Goal: Task Accomplishment & Management: Complete application form

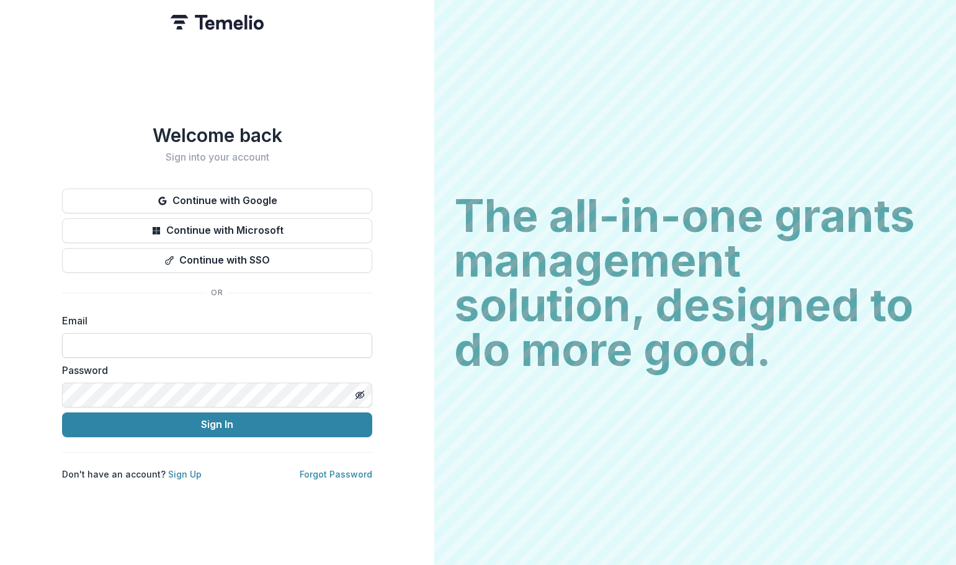
click at [84, 343] on input at bounding box center [217, 345] width 310 height 25
type input "**********"
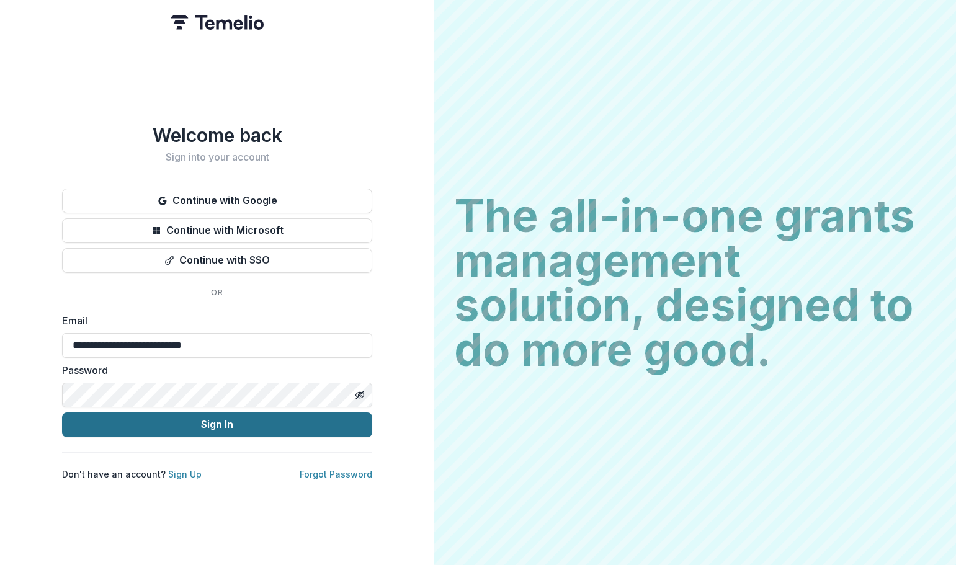
click at [208, 420] on button "Sign In" at bounding box center [217, 425] width 310 height 25
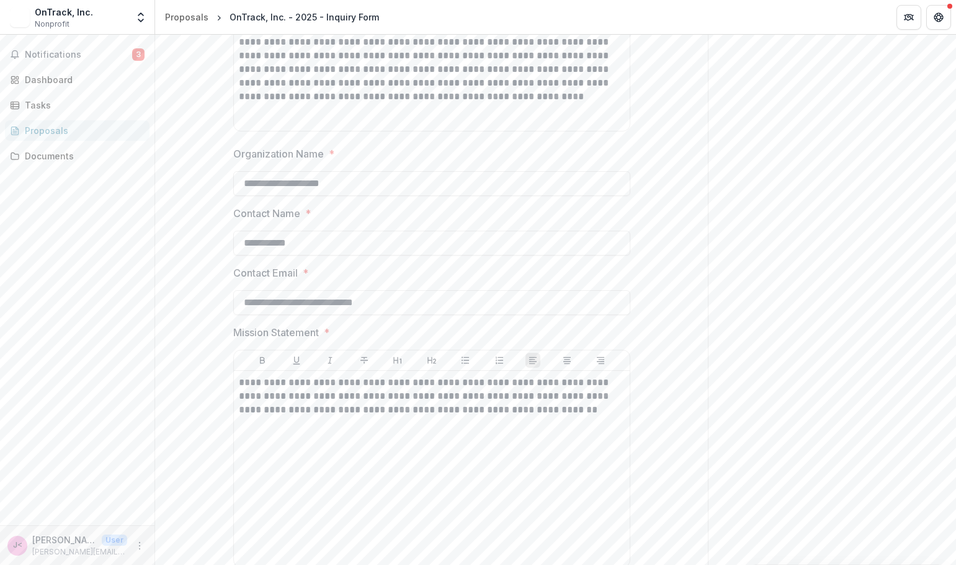
scroll to position [262, 0]
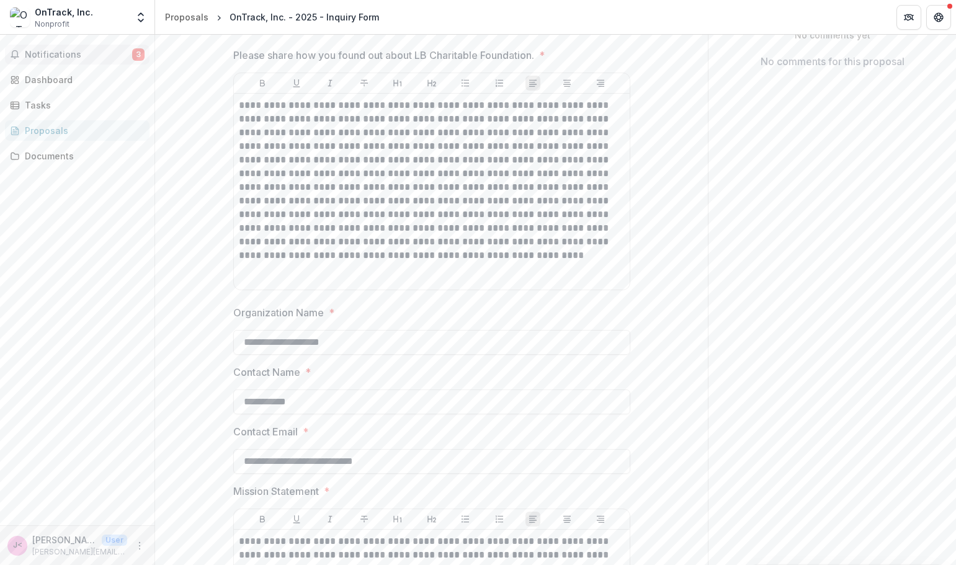
click at [52, 55] on span "Notifications" at bounding box center [78, 55] width 107 height 11
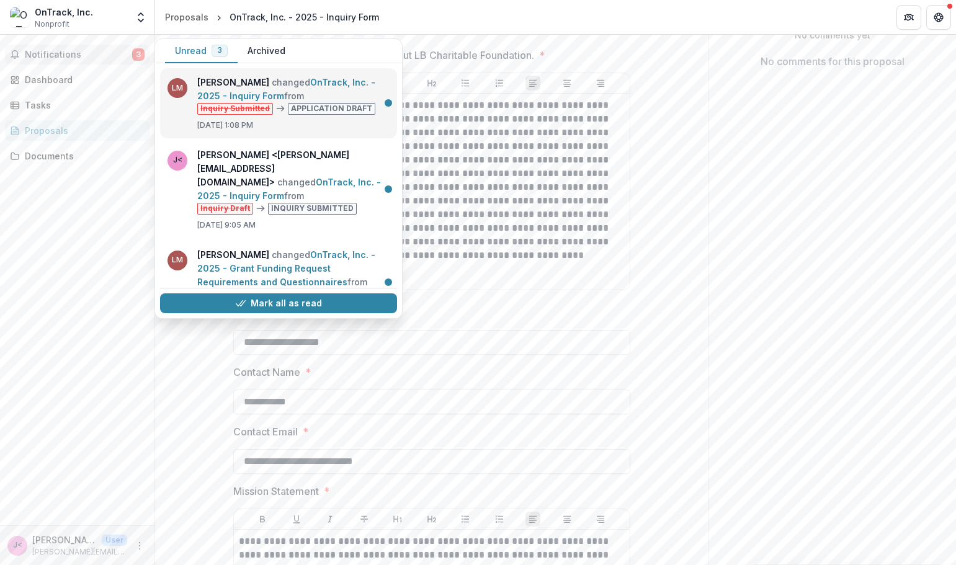
click at [310, 101] on link "OnTrack, Inc. - 2025 - Inquiry Form" at bounding box center [286, 89] width 178 height 24
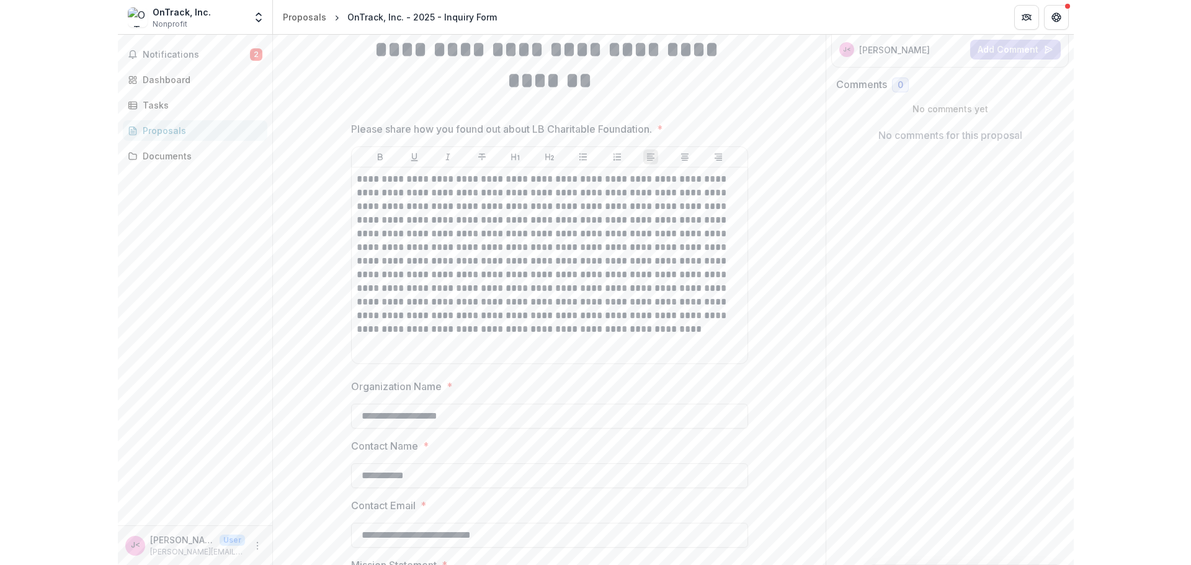
scroll to position [14, 0]
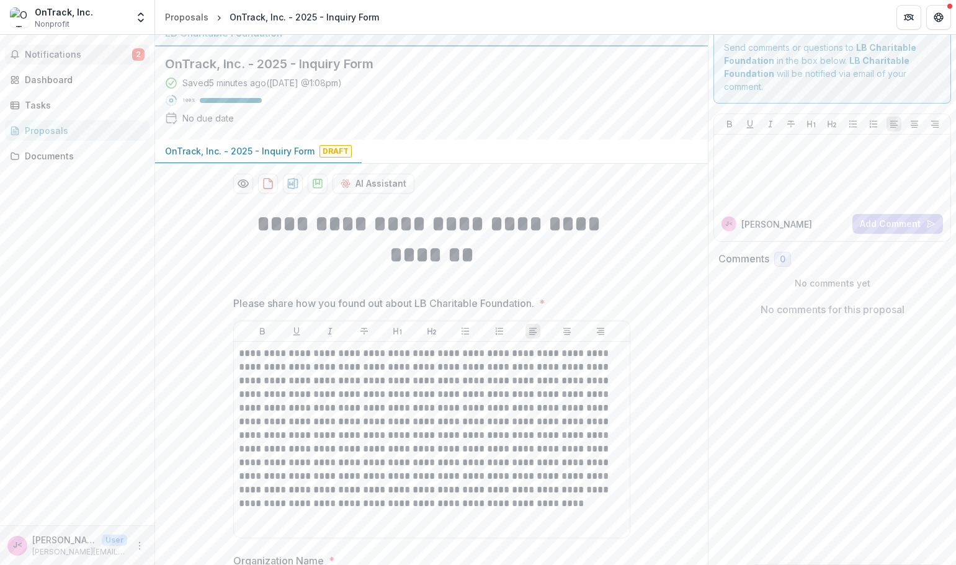
click at [48, 52] on span "Notifications" at bounding box center [78, 55] width 107 height 11
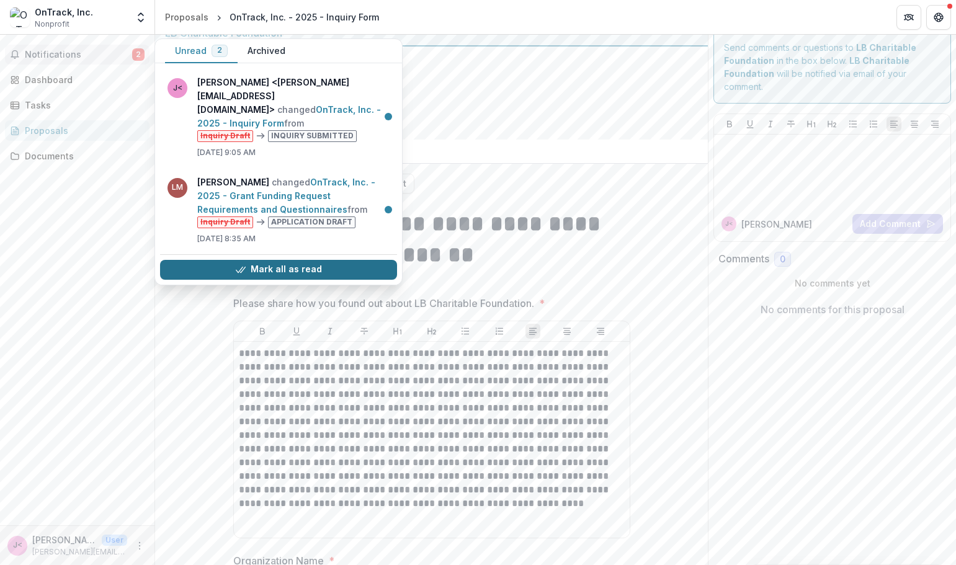
drag, startPoint x: 284, startPoint y: 267, endPoint x: 284, endPoint y: 260, distance: 6.8
click at [284, 260] on div "Mark all as read" at bounding box center [278, 269] width 237 height 30
click at [286, 260] on button "Mark all as read" at bounding box center [278, 270] width 237 height 20
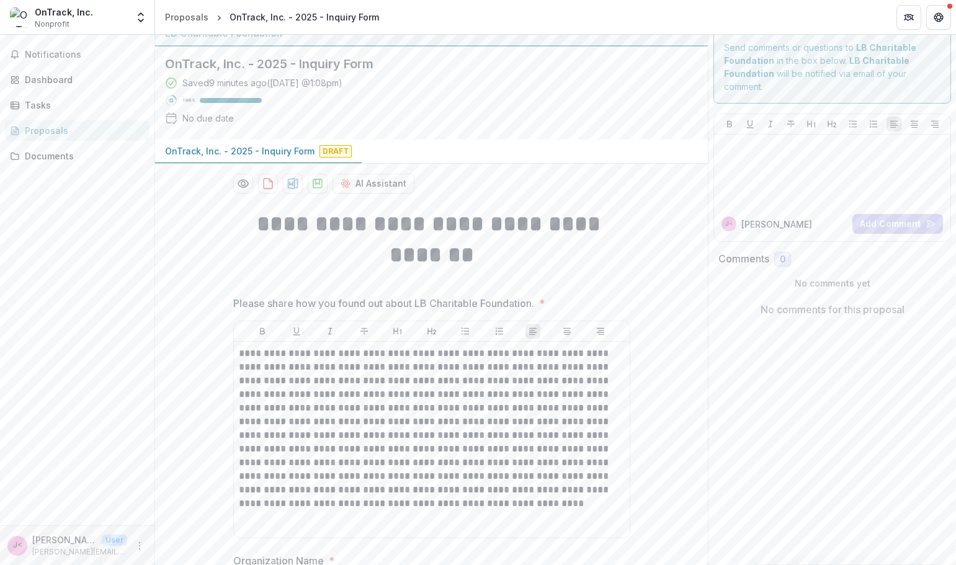
click at [501, 118] on div "Saved 9 minutes ago ( Today @ 1:08pm ) 100 % No due date" at bounding box center [421, 102] width 513 height 53
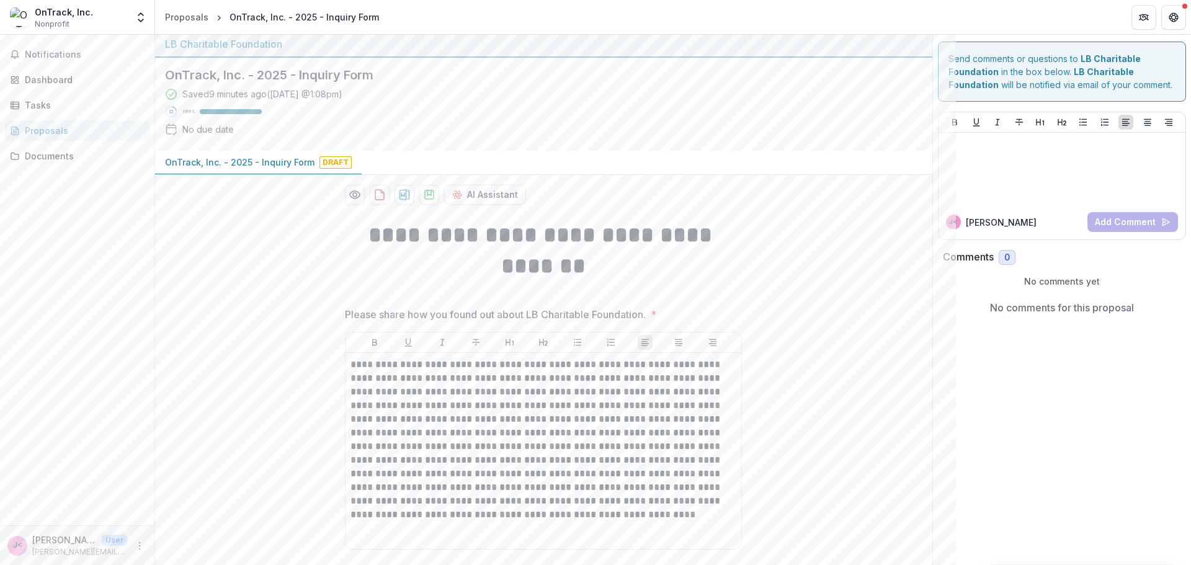
scroll to position [0, 0]
click at [27, 102] on div "Tasks" at bounding box center [82, 105] width 115 height 13
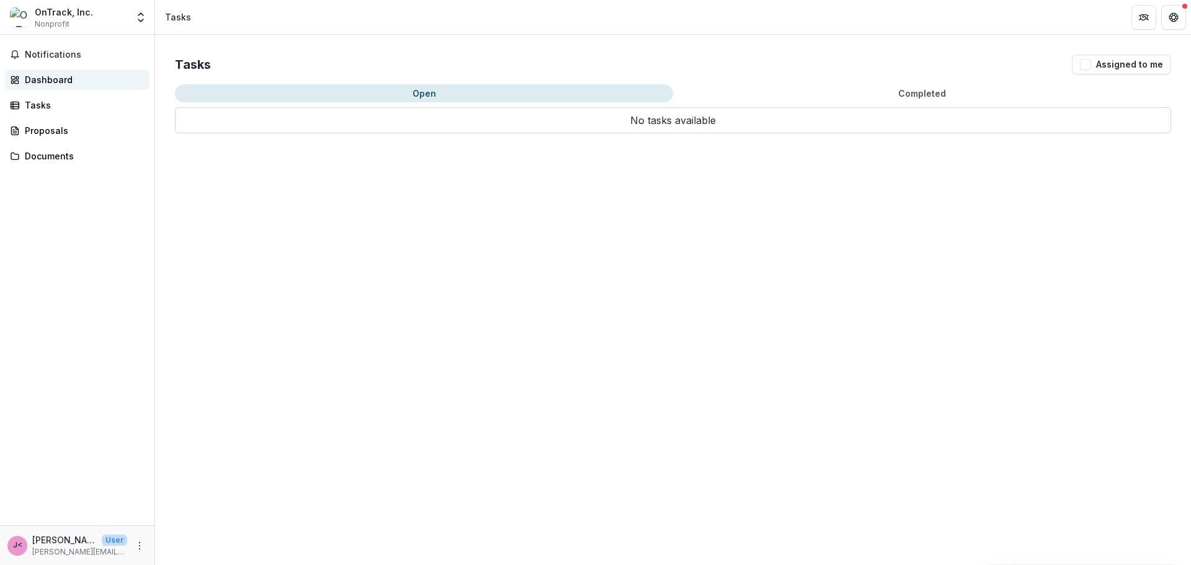
click at [27, 78] on div "Dashboard" at bounding box center [82, 79] width 115 height 13
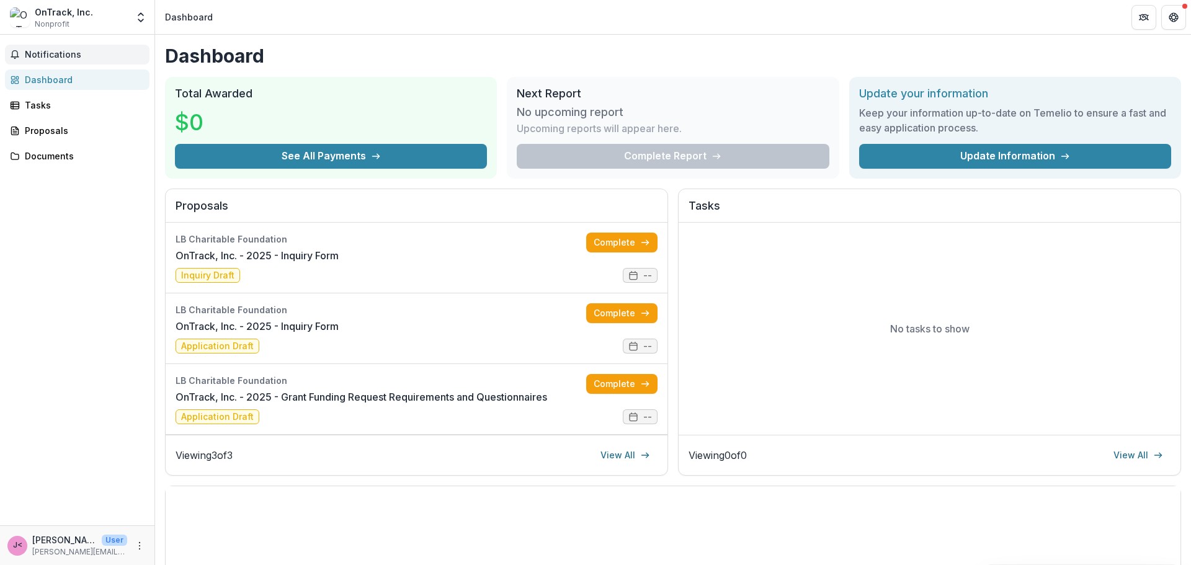
click at [49, 58] on span "Notifications" at bounding box center [85, 55] width 120 height 11
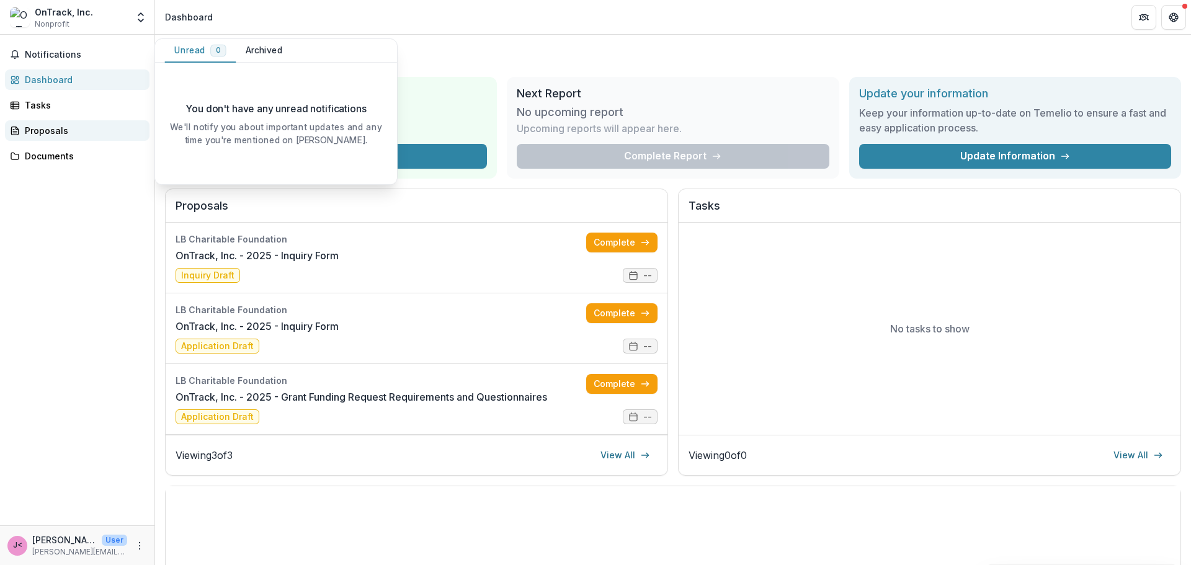
click at [30, 132] on div "Proposals" at bounding box center [82, 130] width 115 height 13
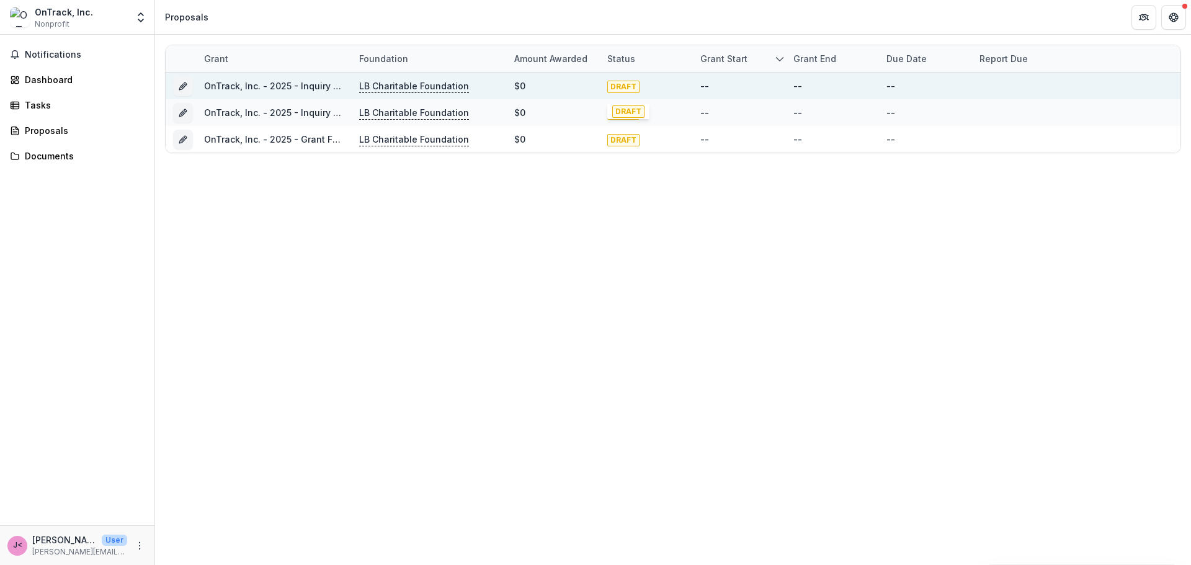
click at [628, 91] on span "DRAFT" at bounding box center [623, 87] width 32 height 12
click at [251, 86] on link "OnTrack, Inc. - 2025 - Inquiry Form" at bounding box center [279, 86] width 150 height 11
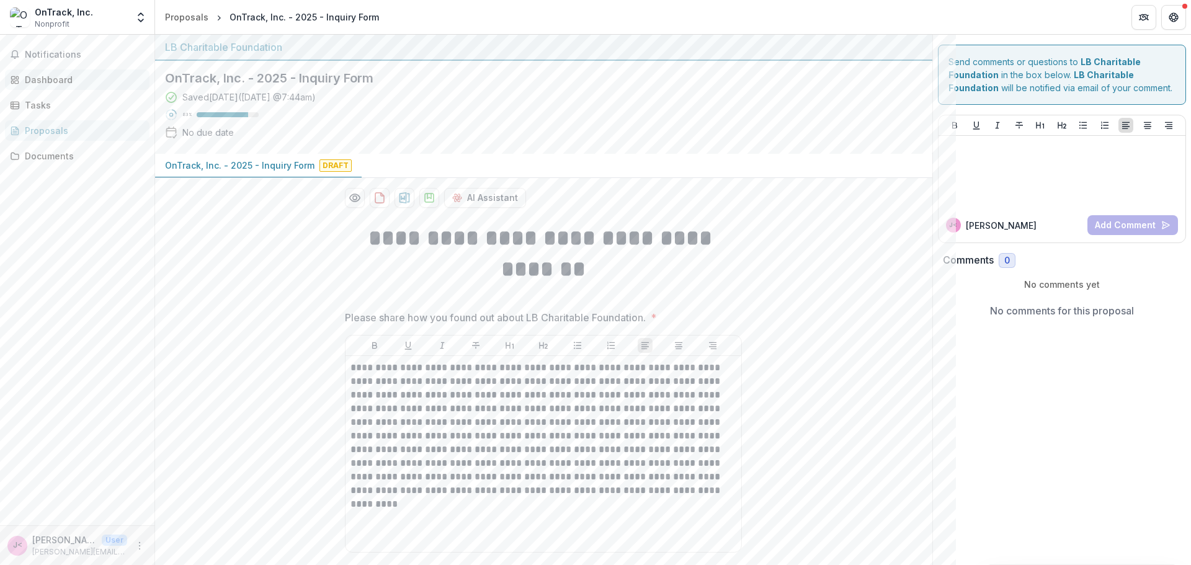
click at [47, 83] on div "Dashboard" at bounding box center [82, 79] width 115 height 13
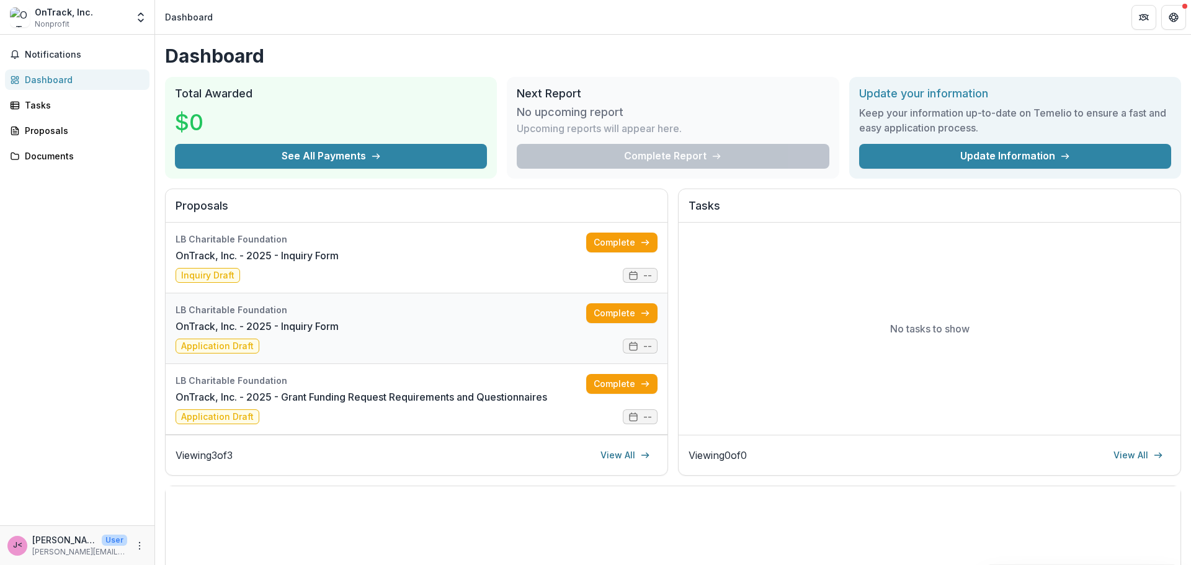
click at [223, 334] on link "OnTrack, Inc. - 2025 - Inquiry Form" at bounding box center [257, 326] width 163 height 15
click at [226, 405] on link "OnTrack, Inc. - 2025 - Grant Funding Request Requirements and Questionnaires" at bounding box center [362, 397] width 372 height 15
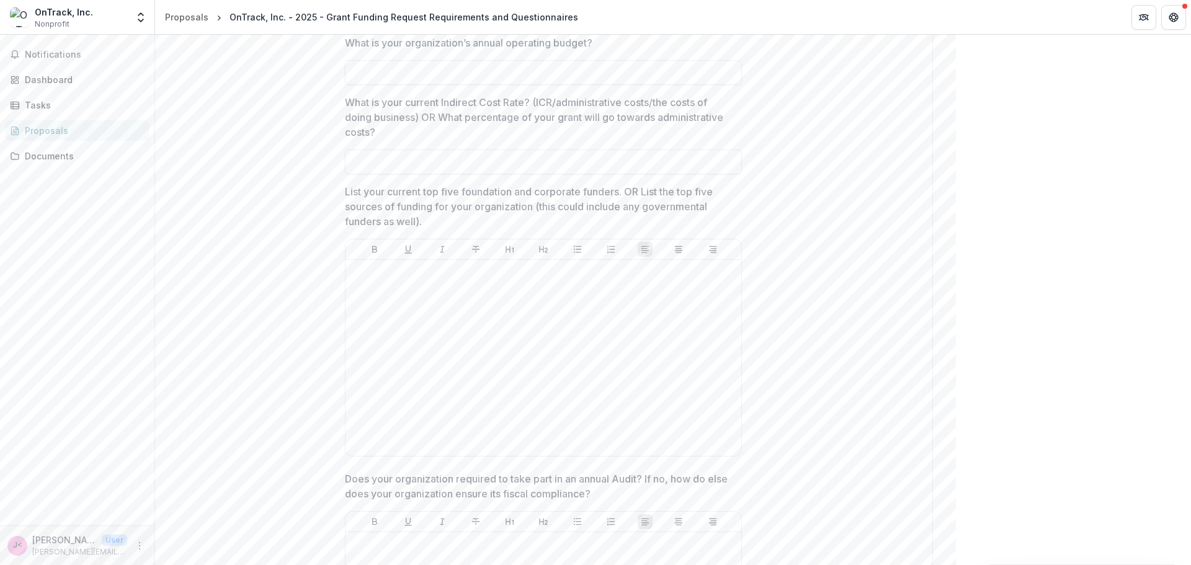
scroll to position [3723, 0]
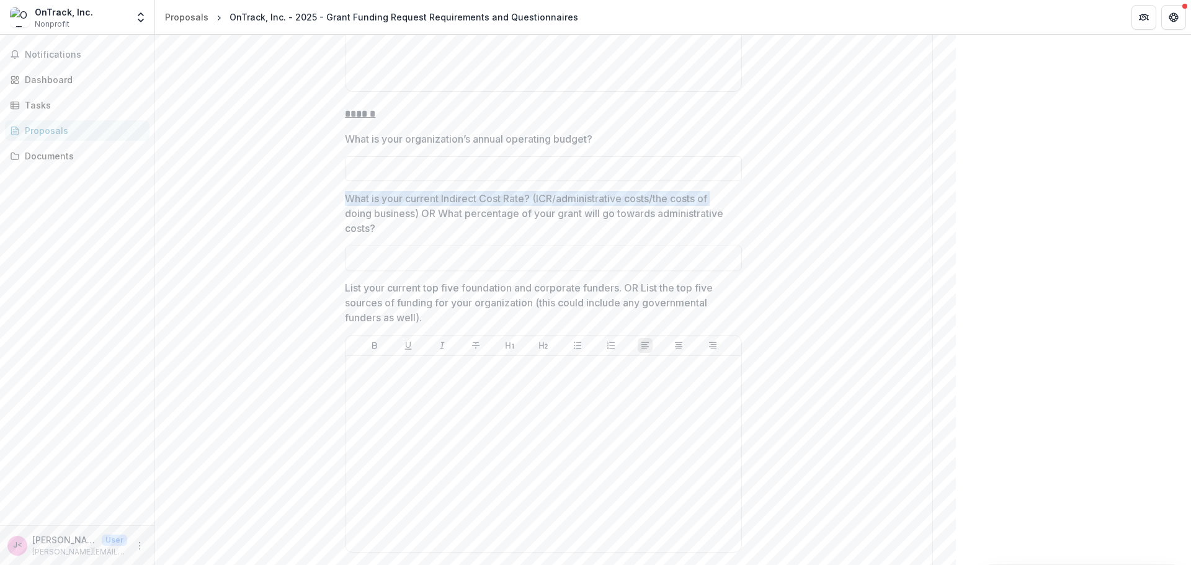
drag, startPoint x: 342, startPoint y: 197, endPoint x: 387, endPoint y: 232, distance: 57.1
copy p "What is your current Indirect Cost Rate? (ICR/administrative costs/the costs of…"
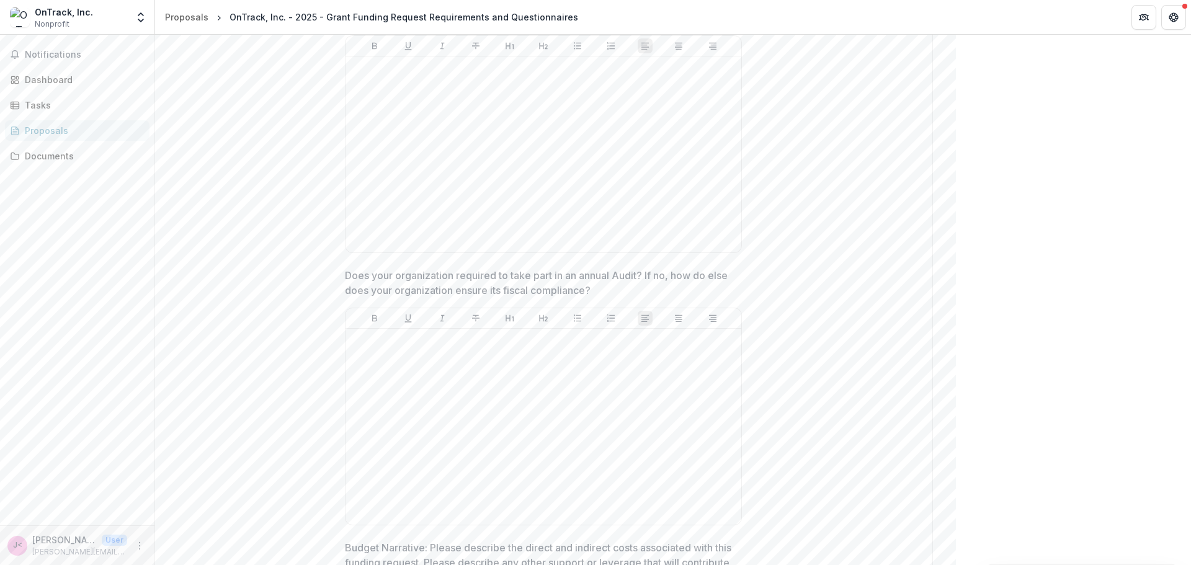
scroll to position [4033, 0]
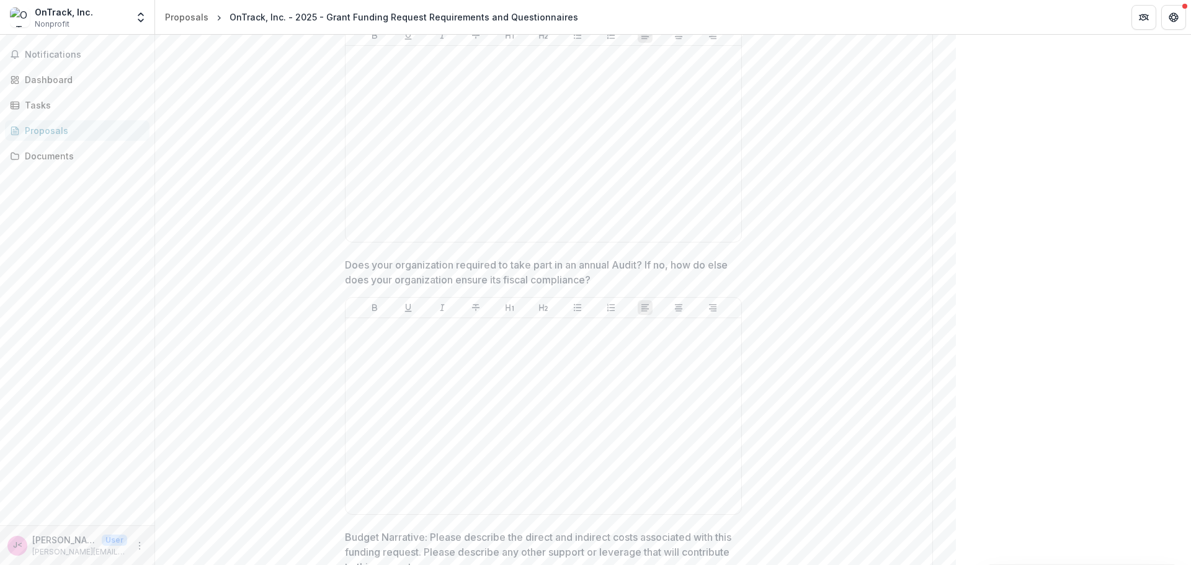
click at [345, 262] on p "Does your organization required to take part in an annual Audit? If no, how do …" at bounding box center [540, 273] width 390 height 30
drag, startPoint x: 343, startPoint y: 264, endPoint x: 644, endPoint y: 283, distance: 301.5
copy p "Does your organization required to take part in an annual Audit? If no, how do …"
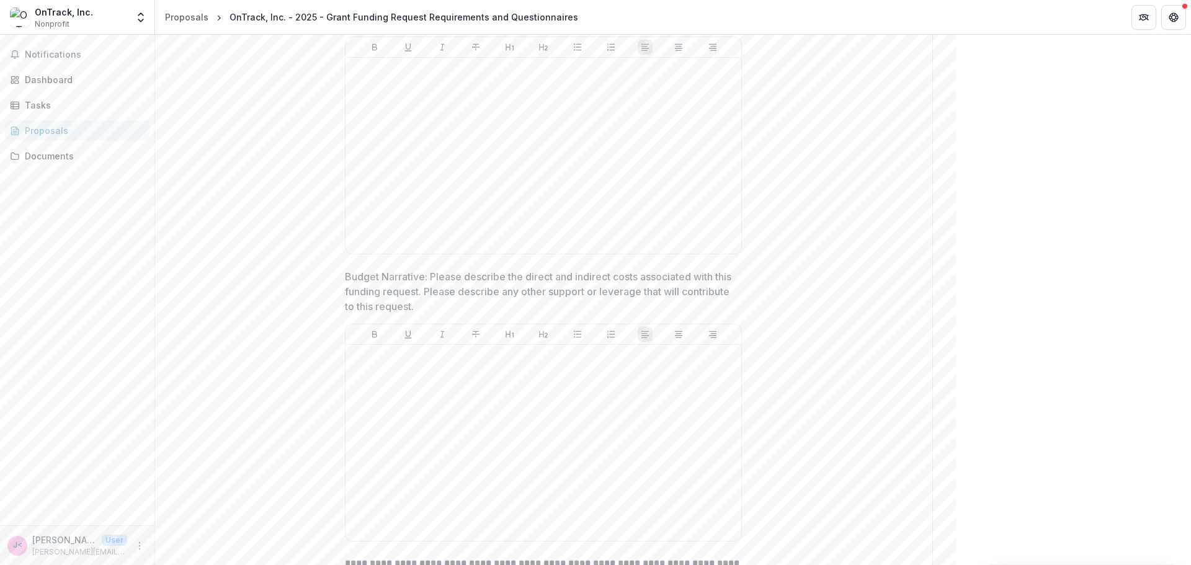
scroll to position [4343, 0]
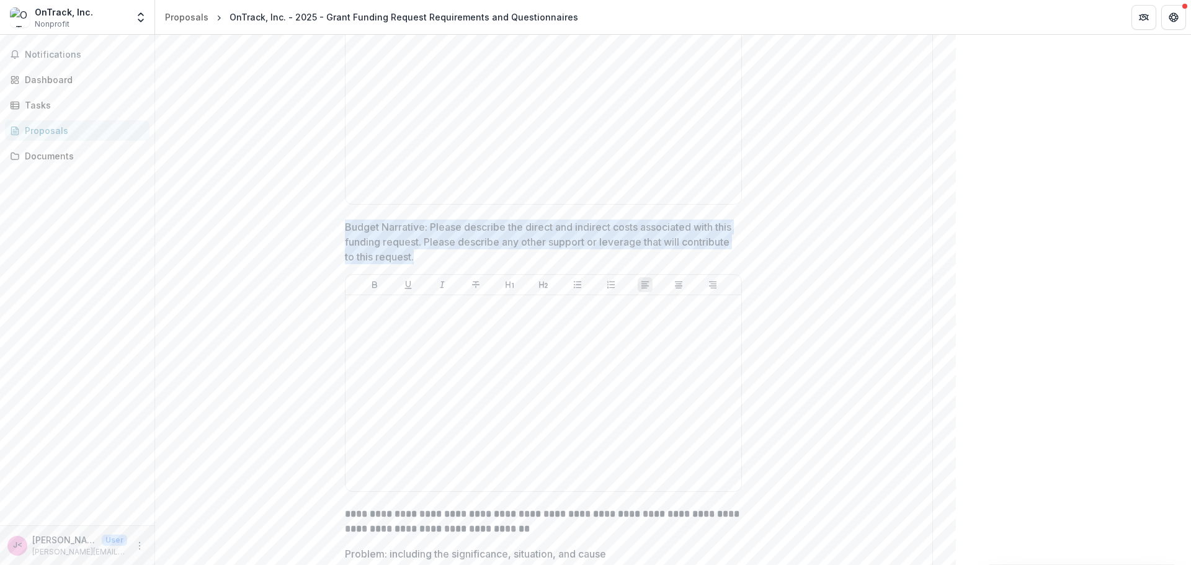
drag, startPoint x: 346, startPoint y: 225, endPoint x: 482, endPoint y: 259, distance: 140.9
click at [482, 259] on p "Budget Narrative: Please describe the direct and indirect costs associated with…" at bounding box center [540, 242] width 390 height 45
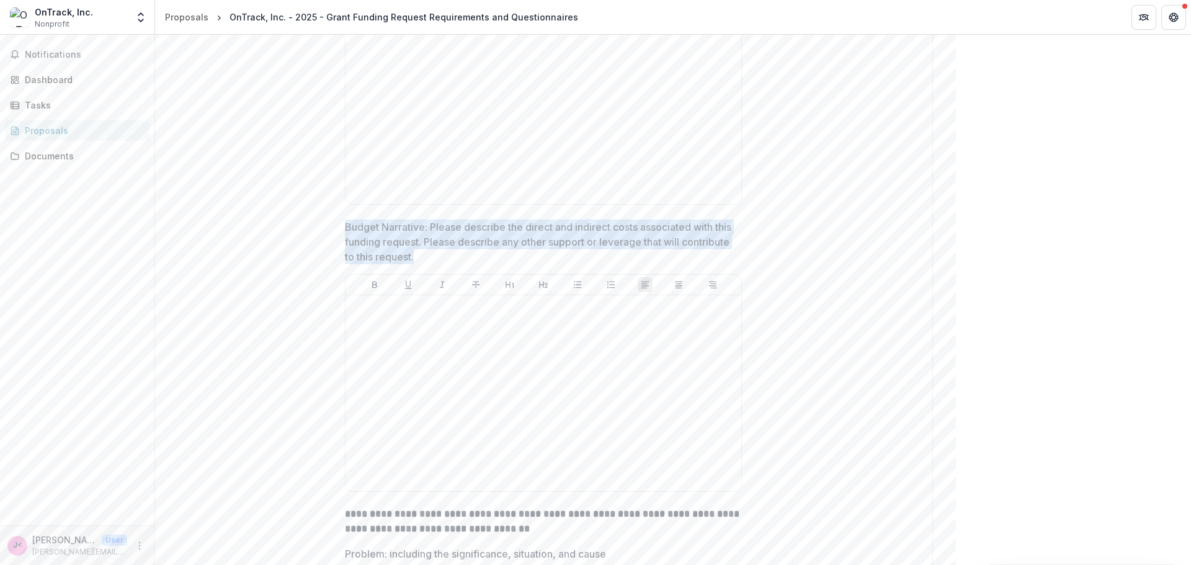
drag, startPoint x: 345, startPoint y: 226, endPoint x: 491, endPoint y: 263, distance: 150.5
click at [491, 263] on p "Budget Narrative: Please describe the direct and indirect costs associated with…" at bounding box center [540, 242] width 390 height 45
drag, startPoint x: 344, startPoint y: 222, endPoint x: 490, endPoint y: 251, distance: 148.6
click at [490, 251] on p "Budget Narrative: Please describe the direct and indirect costs associated with…" at bounding box center [540, 242] width 390 height 45
drag, startPoint x: 343, startPoint y: 226, endPoint x: 477, endPoint y: 261, distance: 138.0
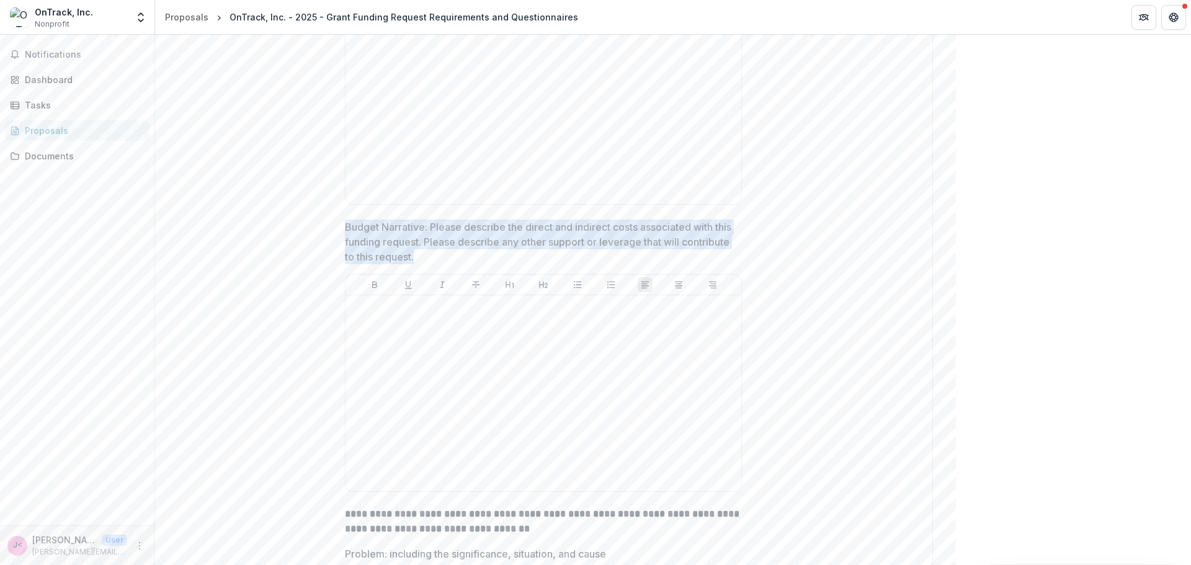
copy p "Budget Narrative: Please describe the direct and indirect costs associated with…"
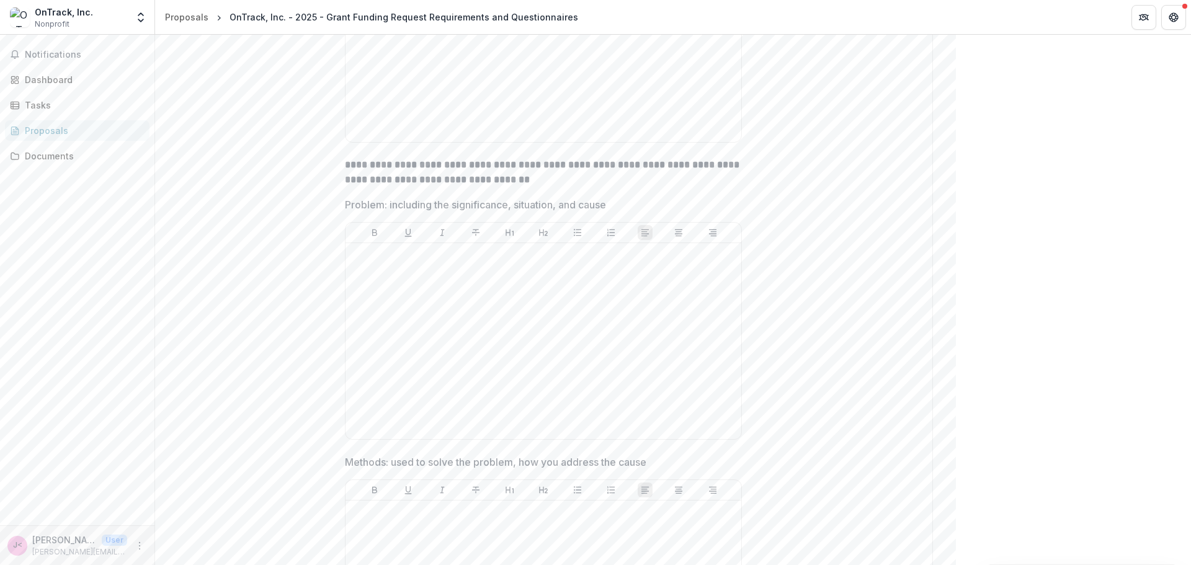
scroll to position [4656, 0]
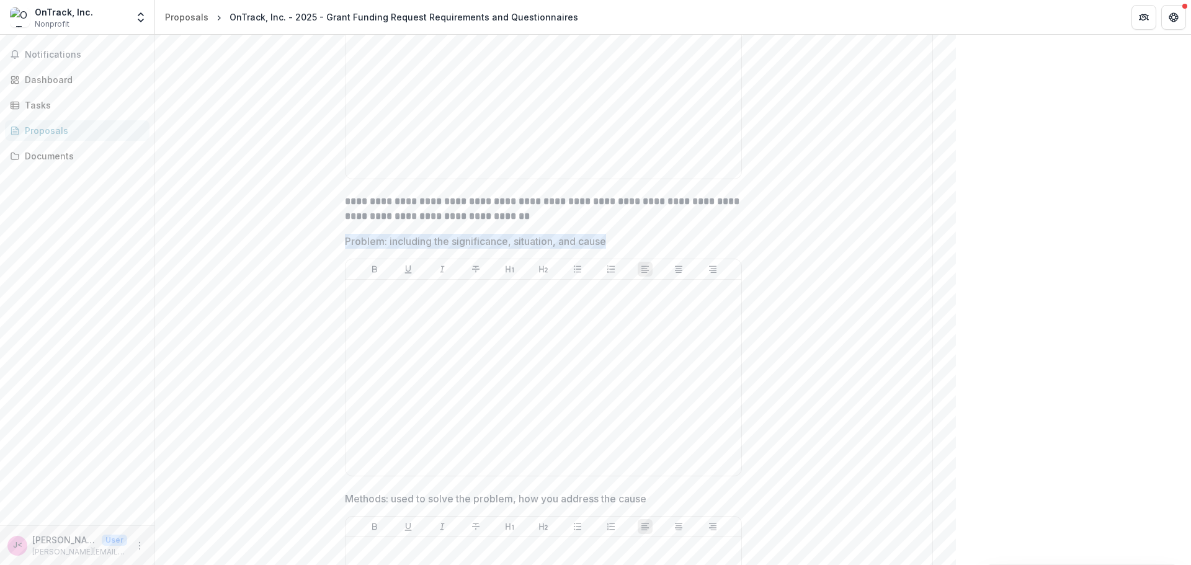
drag, startPoint x: 346, startPoint y: 239, endPoint x: 617, endPoint y: 251, distance: 272.1
click at [617, 251] on div "Problem: including the significance, situation, and cause" at bounding box center [543, 358] width 397 height 248
drag, startPoint x: 599, startPoint y: 244, endPoint x: 813, endPoint y: 450, distance: 297.1
drag, startPoint x: 346, startPoint y: 200, endPoint x: 672, endPoint y: 247, distance: 329.1
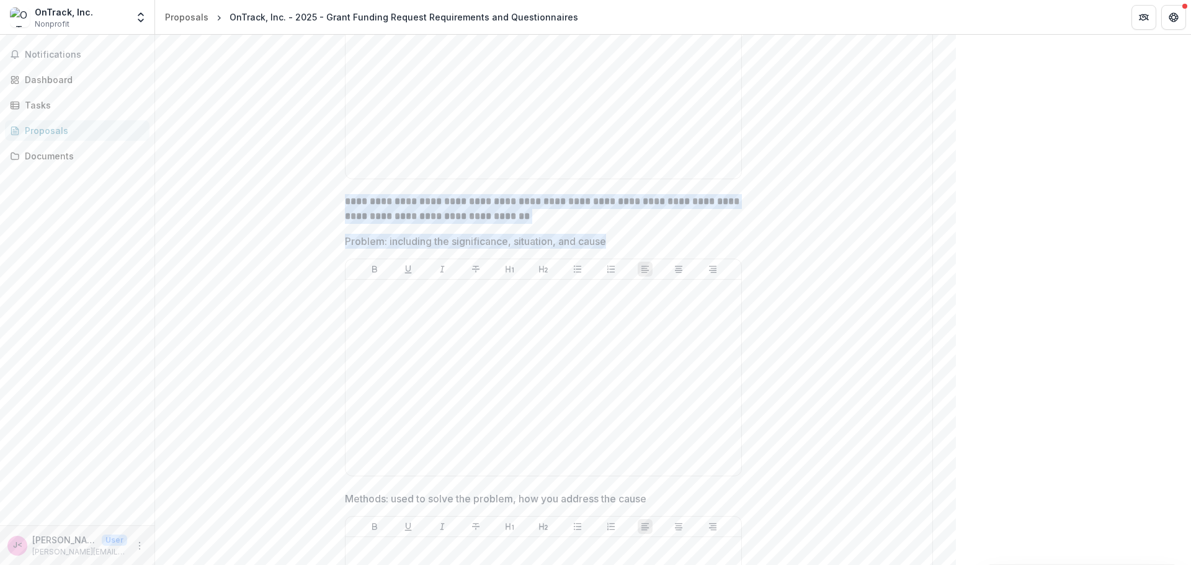
copy div "**********"
drag, startPoint x: 537, startPoint y: 243, endPoint x: 470, endPoint y: 213, distance: 72.8
copy div "**********"
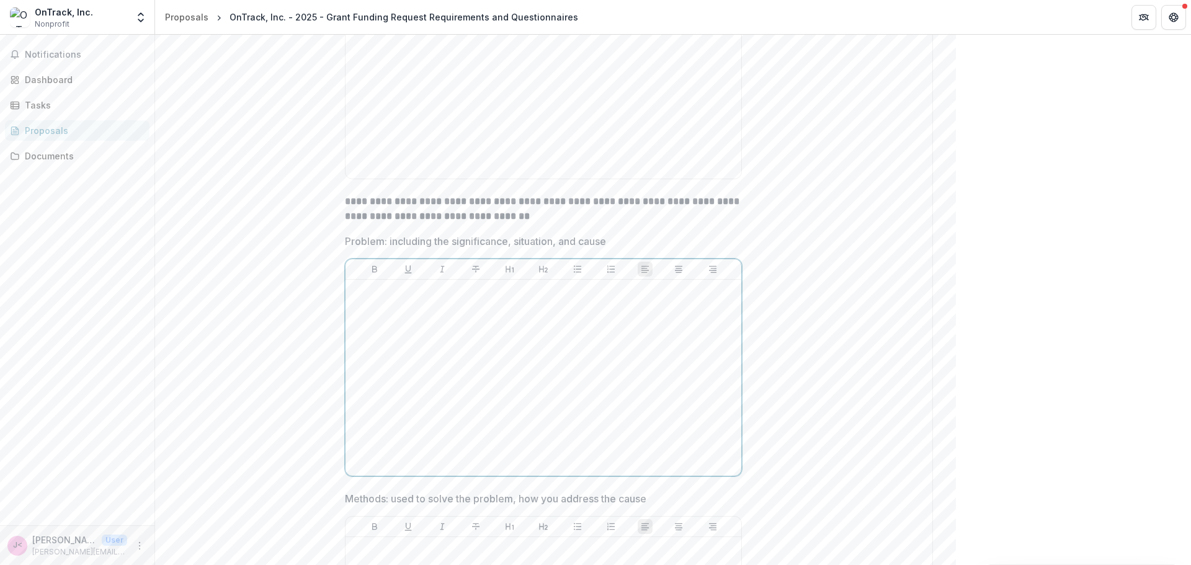
click at [637, 393] on div at bounding box center [544, 378] width 386 height 186
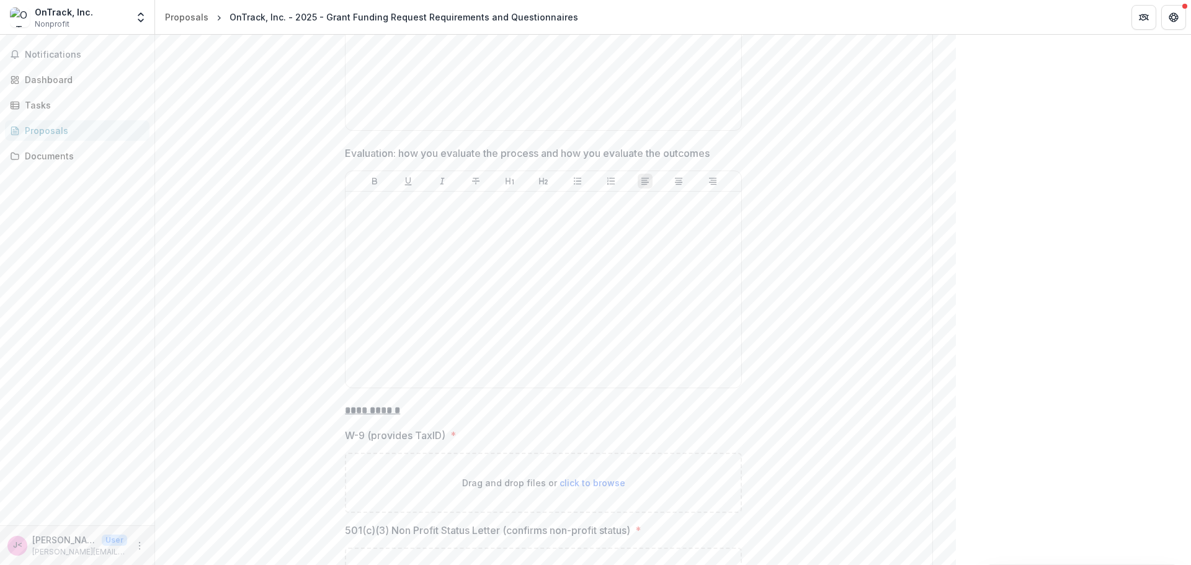
scroll to position [5525, 0]
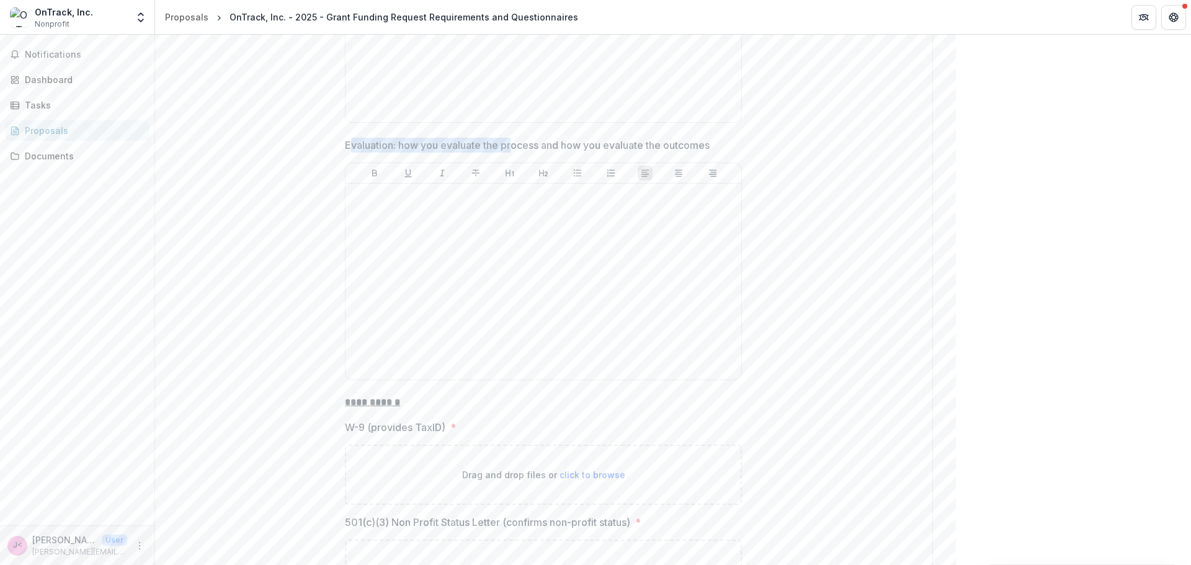
drag, startPoint x: 347, startPoint y: 148, endPoint x: 511, endPoint y: 138, distance: 164.7
click at [512, 255] on div at bounding box center [544, 282] width 386 height 186
drag, startPoint x: 341, startPoint y: 143, endPoint x: 751, endPoint y: 148, distance: 410.2
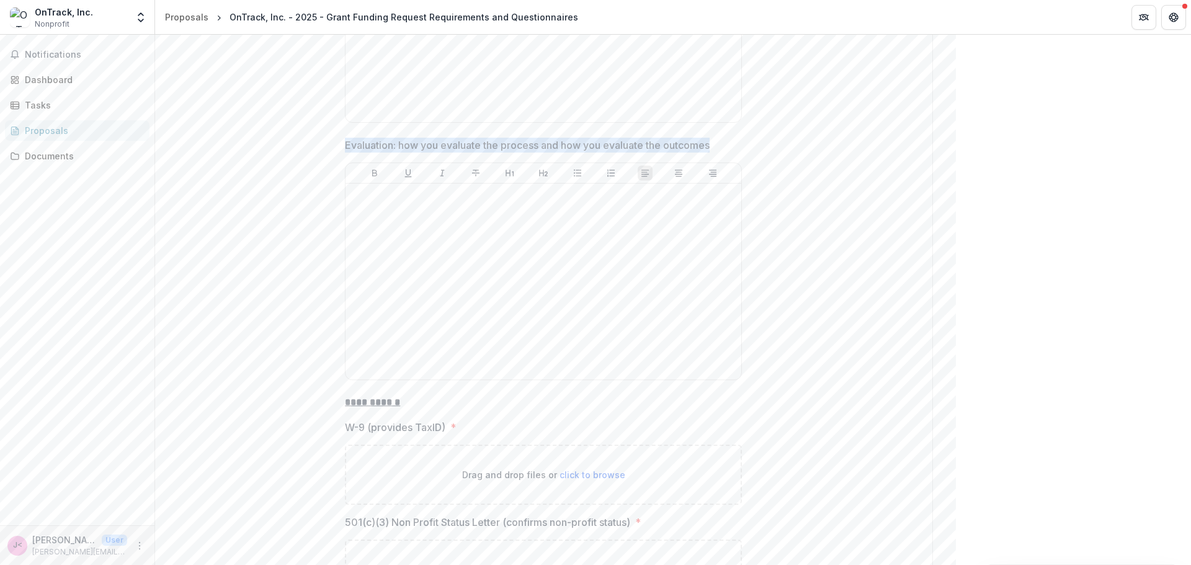
copy p "Evaluation: how you evaluate the process and how you evaluate the outcomes"
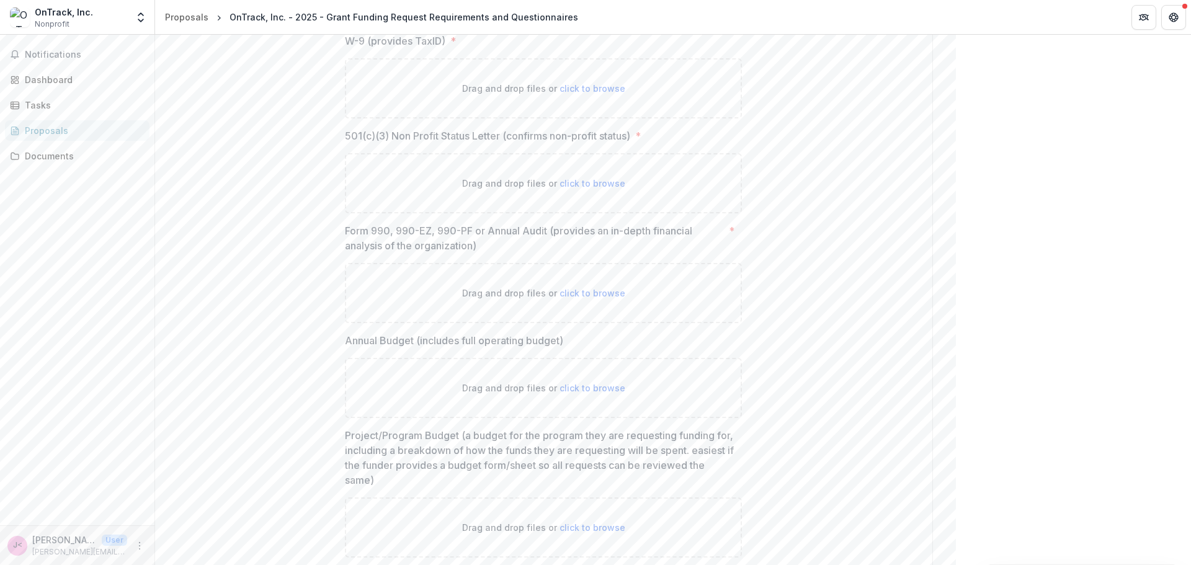
scroll to position [5897, 0]
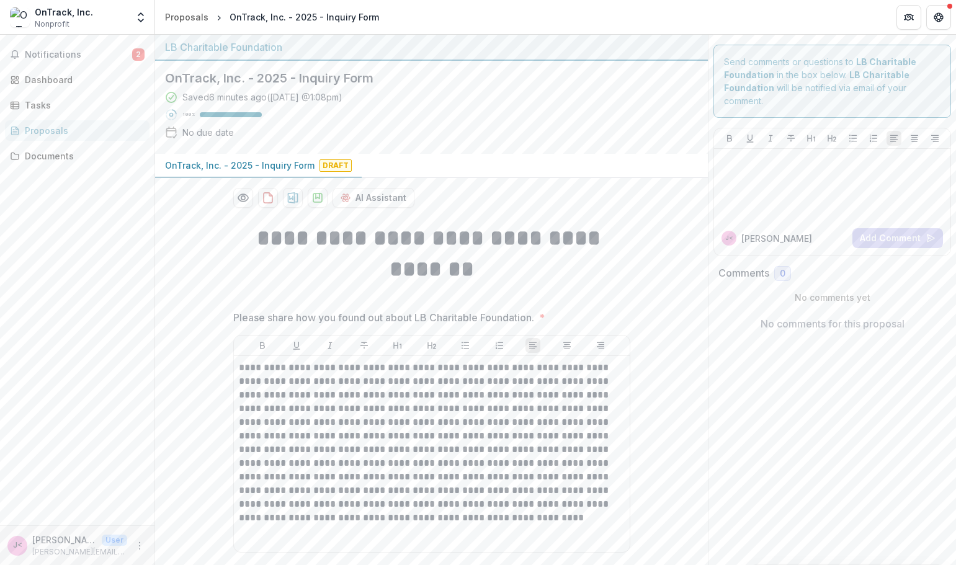
click at [325, 166] on span "Draft" at bounding box center [336, 165] width 32 height 12
click at [34, 103] on div "Tasks" at bounding box center [82, 105] width 115 height 13
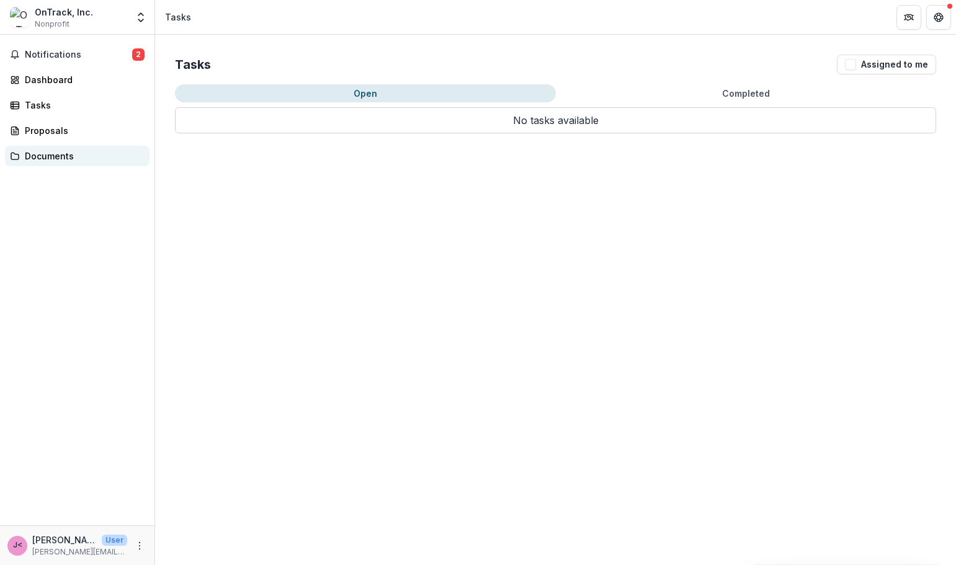
click at [45, 161] on div "Documents" at bounding box center [82, 156] width 115 height 13
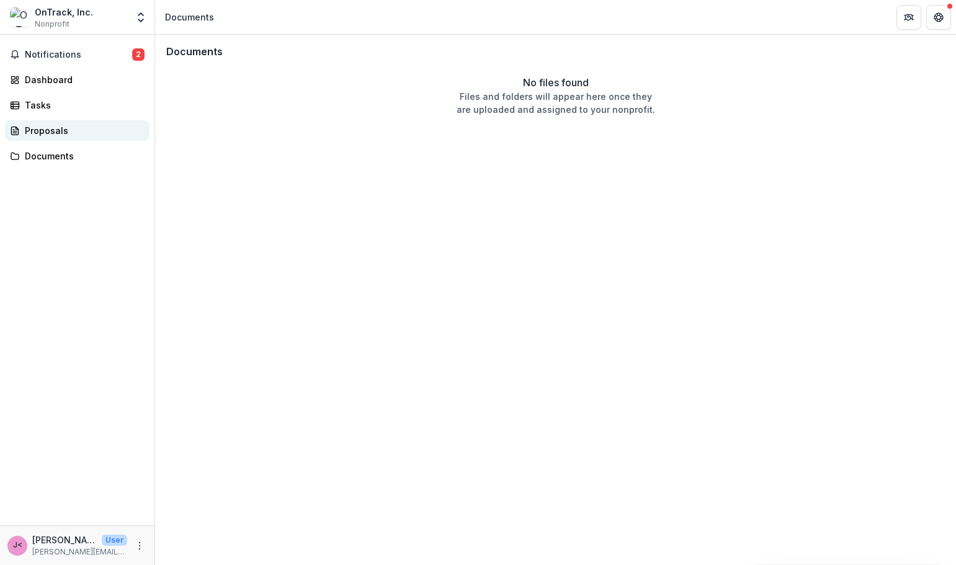
click at [27, 129] on div "Proposals" at bounding box center [82, 130] width 115 height 13
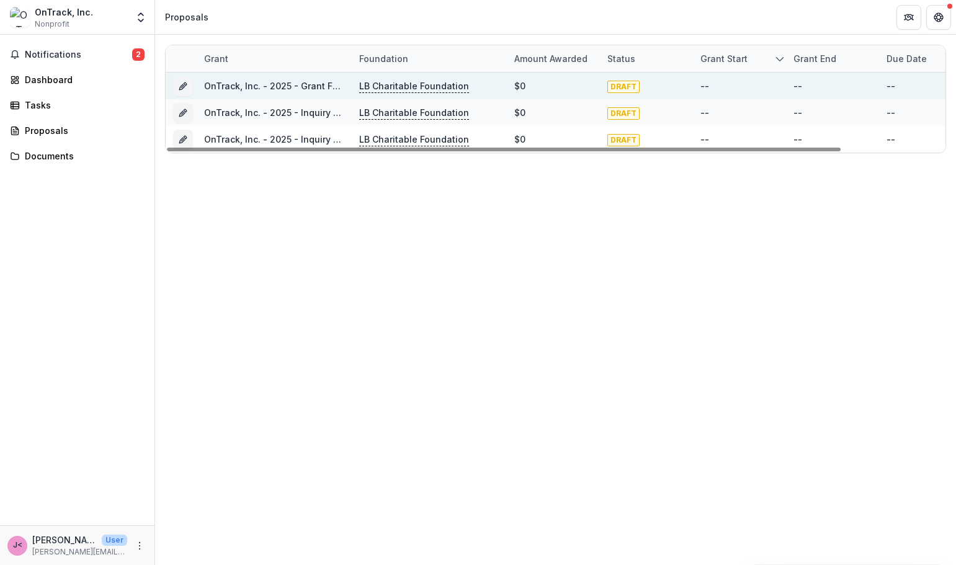
click at [230, 84] on link "OnTrack, Inc. - 2025 - Grant Funding Request Requirements and Questionnaires" at bounding box center [378, 86] width 349 height 11
